Goal: Find specific page/section: Find specific page/section

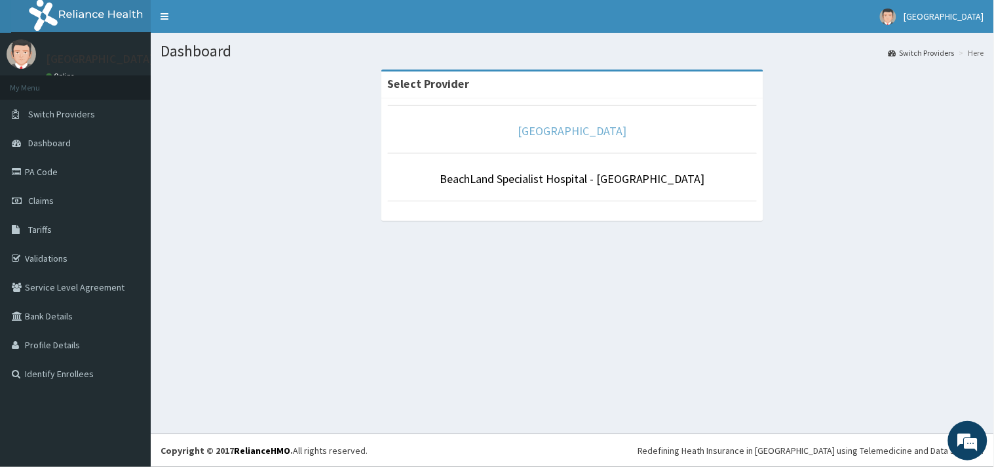
click at [527, 132] on link "[GEOGRAPHIC_DATA]" at bounding box center [572, 130] width 109 height 15
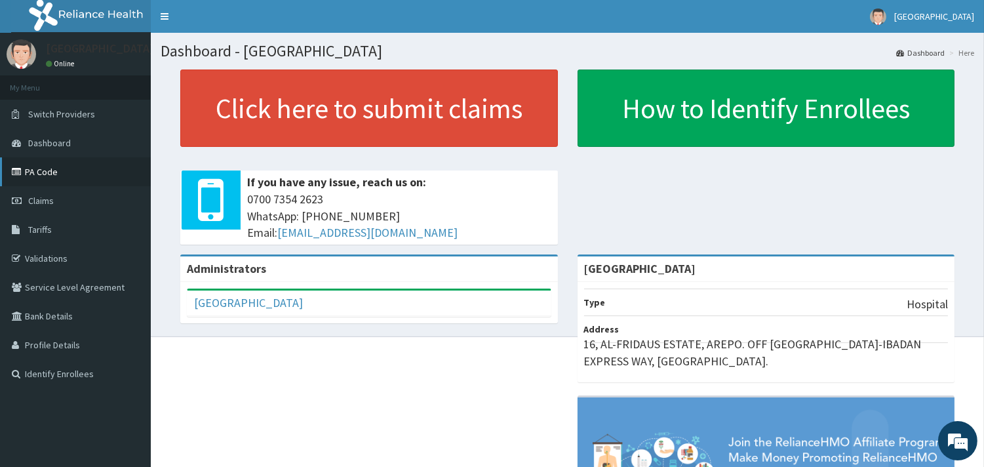
click at [50, 169] on link "PA Code" at bounding box center [75, 171] width 151 height 29
